Goal: Task Accomplishment & Management: Complete application form

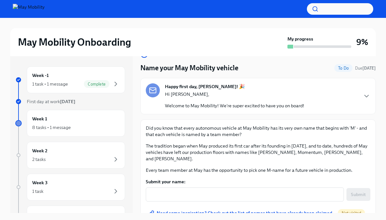
scroll to position [22, 0]
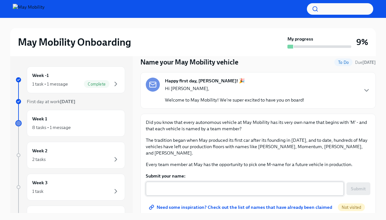
click at [168, 185] on textarea "Submit your name:" at bounding box center [245, 189] width 191 height 8
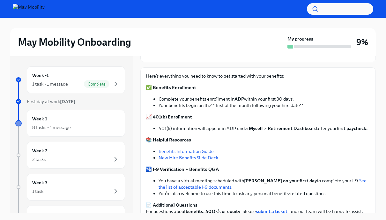
scroll to position [106, 0]
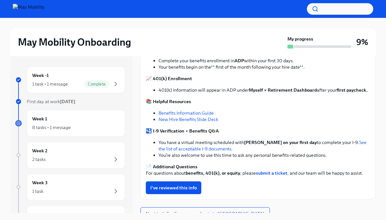
click at [167, 114] on link "Benefits Information Guide" at bounding box center [186, 113] width 55 height 6
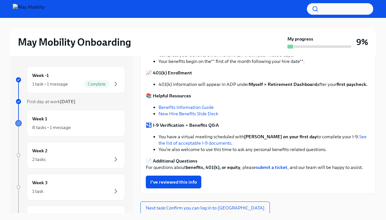
scroll to position [114, 0]
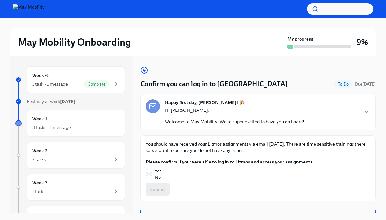
scroll to position [9, 0]
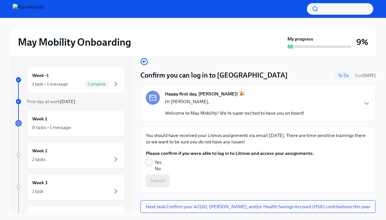
click at [149, 162] on input "Yes" at bounding box center [149, 162] width 6 height 6
radio input "true"
click at [155, 182] on span "Submit" at bounding box center [157, 181] width 15 height 6
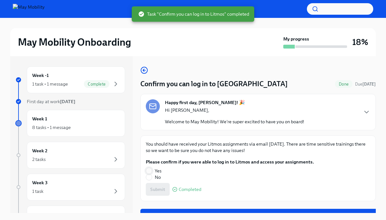
click at [152, 170] on input "Yes" at bounding box center [149, 171] width 6 height 6
radio input "true"
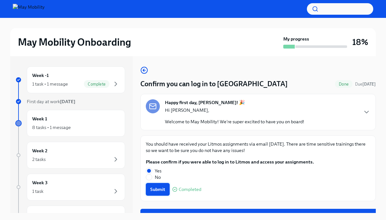
click at [155, 190] on span "Submit" at bounding box center [157, 189] width 15 height 6
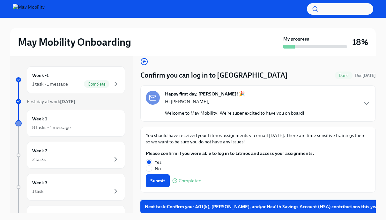
click at [178, 207] on span "Next task : Confirm your 401(k), [PERSON_NAME], and/or Health Savings Account (…" at bounding box center [262, 206] width 235 height 6
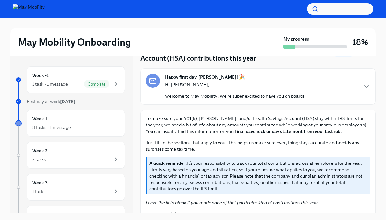
scroll to position [15, 0]
